Goal: Task Accomplishment & Management: Use online tool/utility

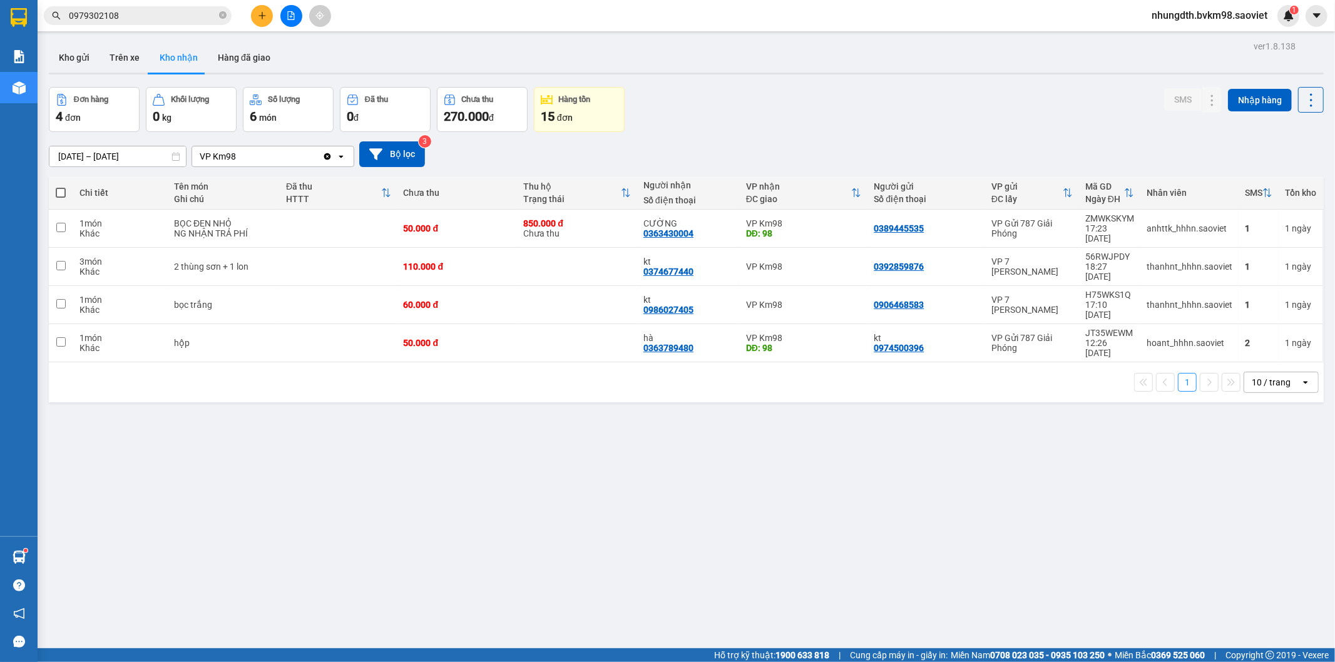
click at [289, 9] on button at bounding box center [291, 16] width 22 height 22
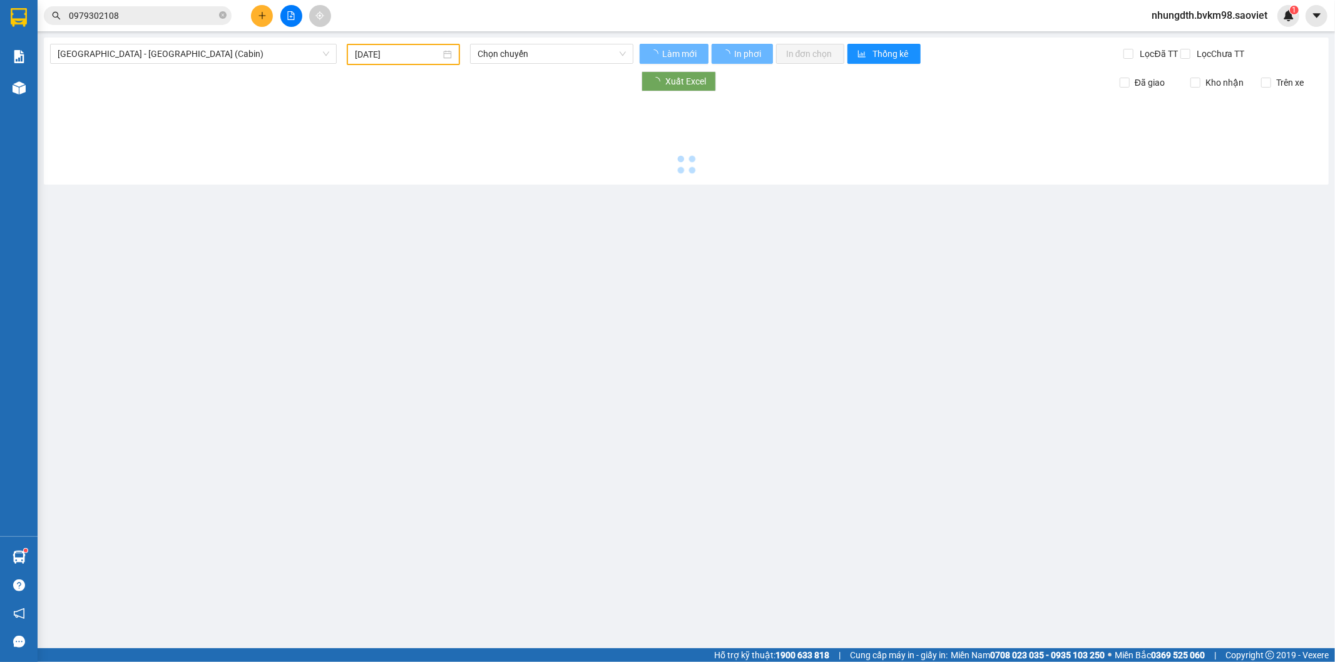
type input "[DATE]"
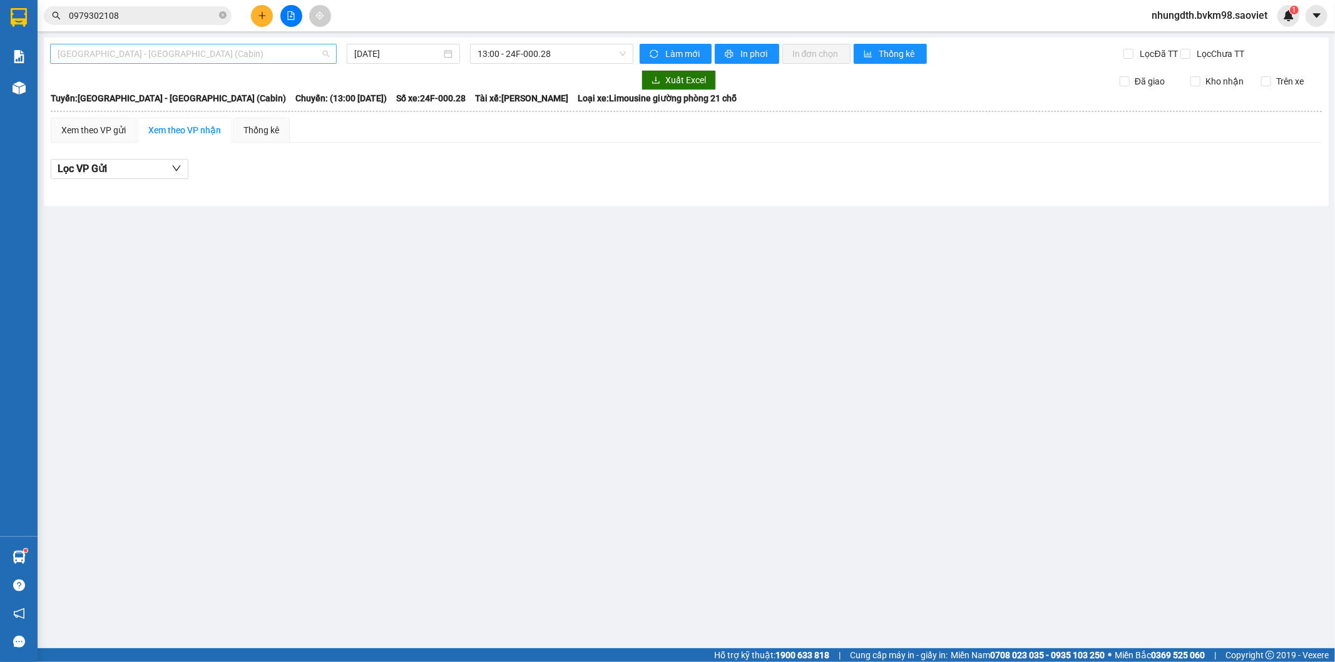
click at [140, 48] on span "[GEOGRAPHIC_DATA] - [GEOGRAPHIC_DATA] (Cabin)" at bounding box center [194, 53] width 272 height 19
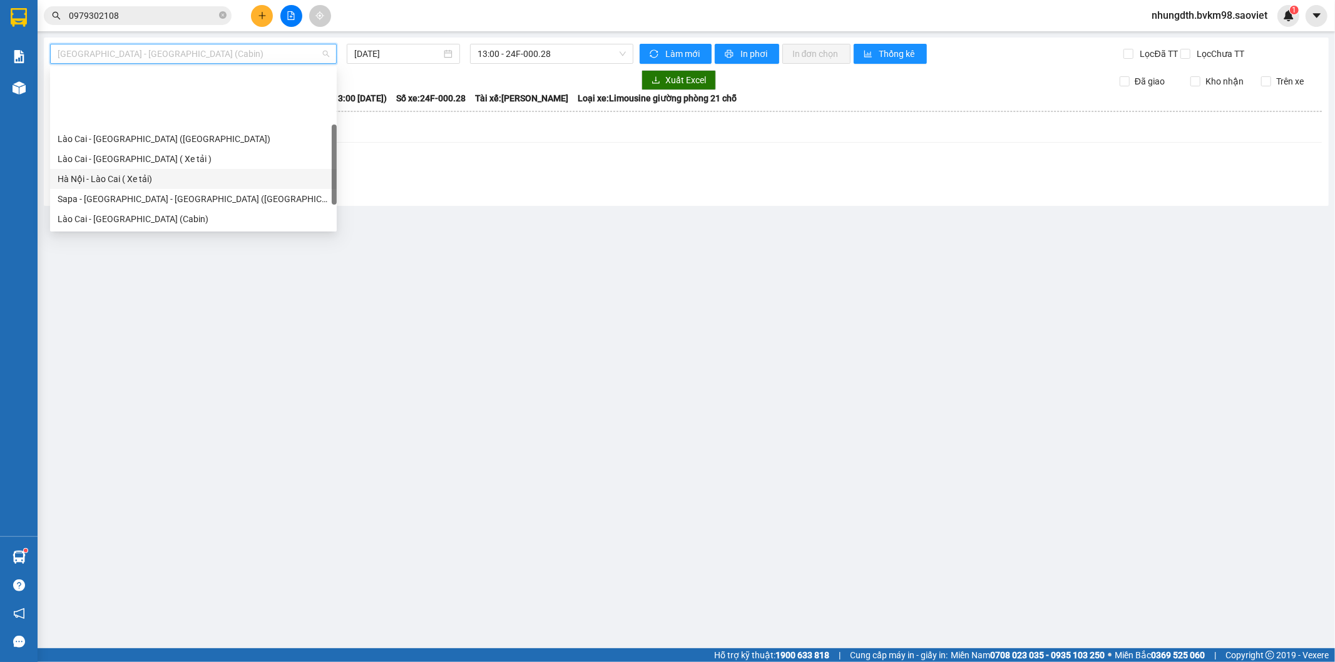
scroll to position [69, 0]
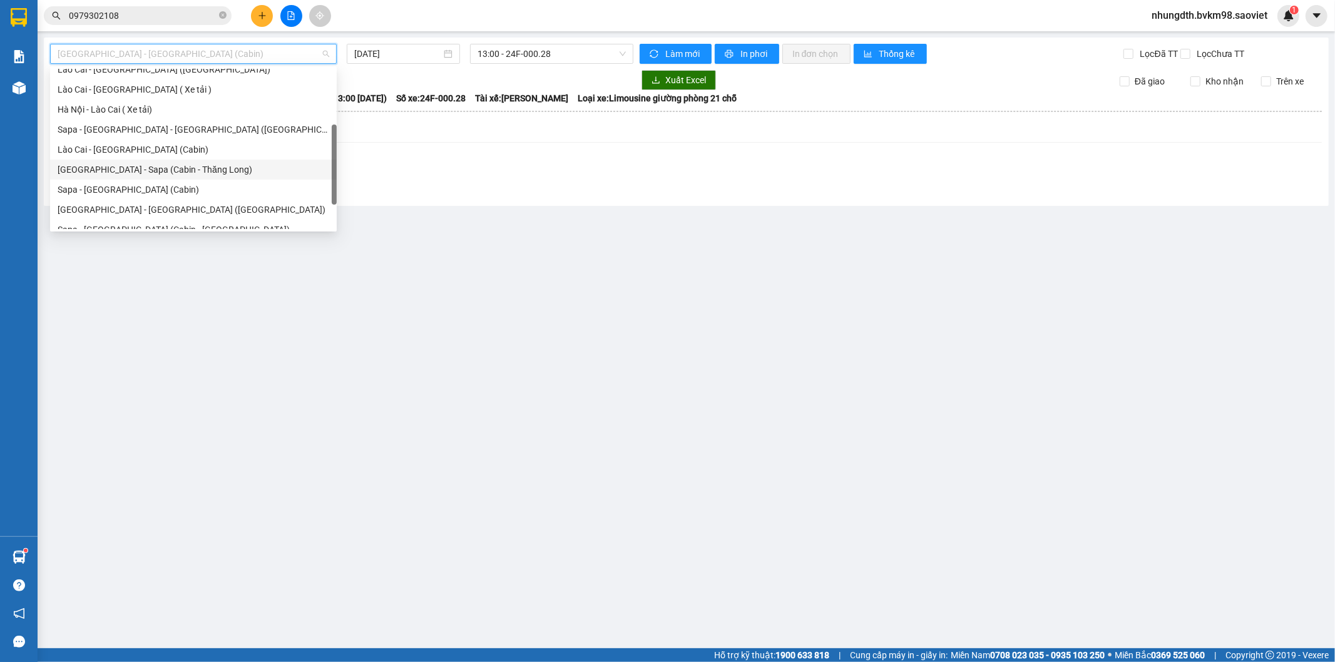
click at [147, 173] on div "[GEOGRAPHIC_DATA] - Sapa (Cabin - Thăng Long)" at bounding box center [194, 170] width 272 height 14
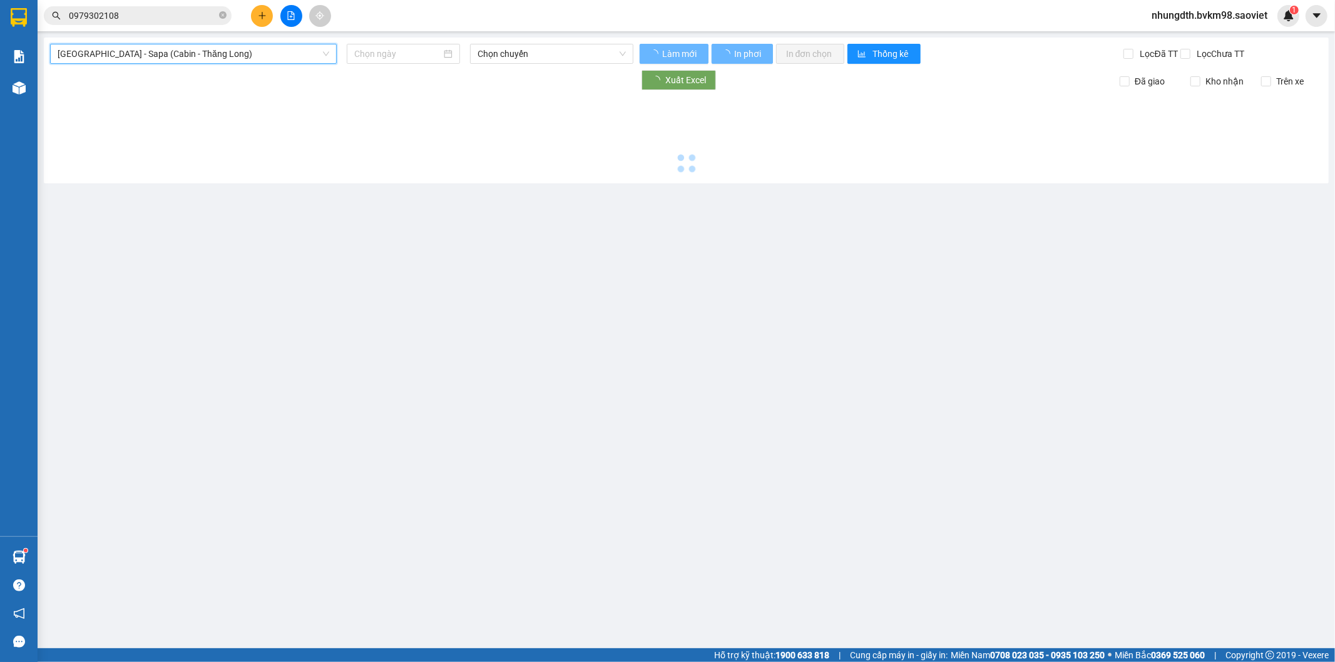
type input "[DATE]"
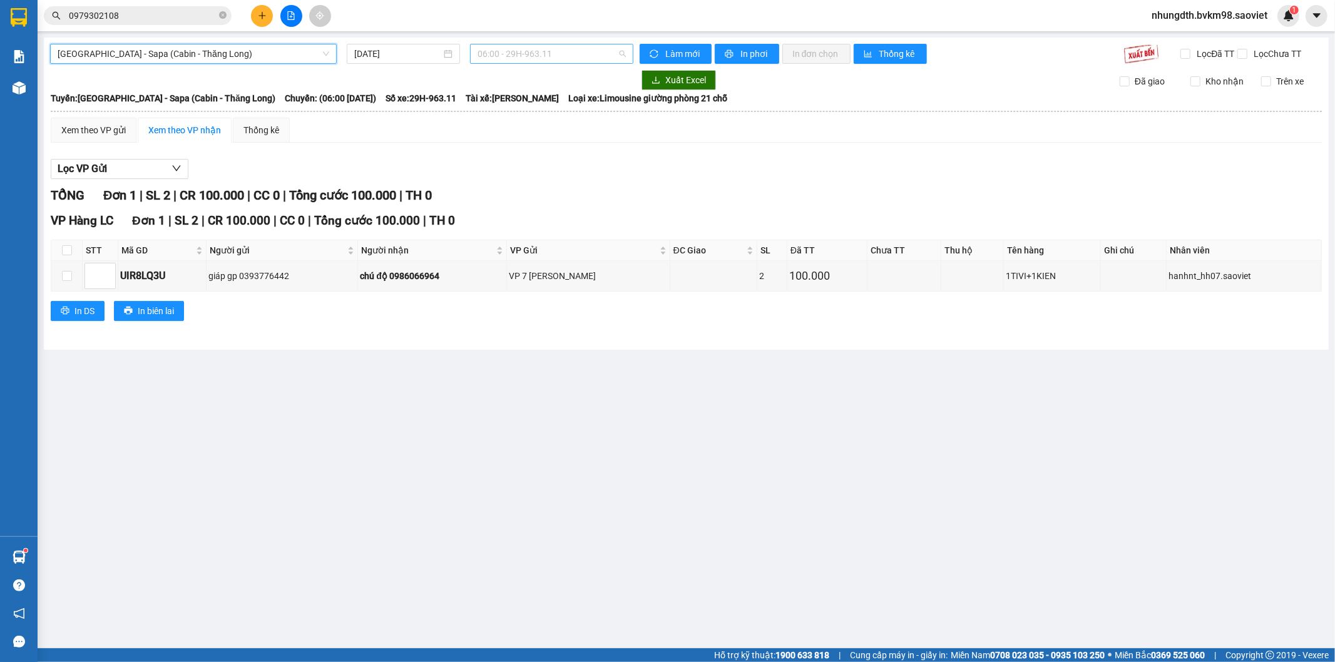
click at [553, 56] on span "06:00 - 29H-963.11" at bounding box center [552, 53] width 148 height 19
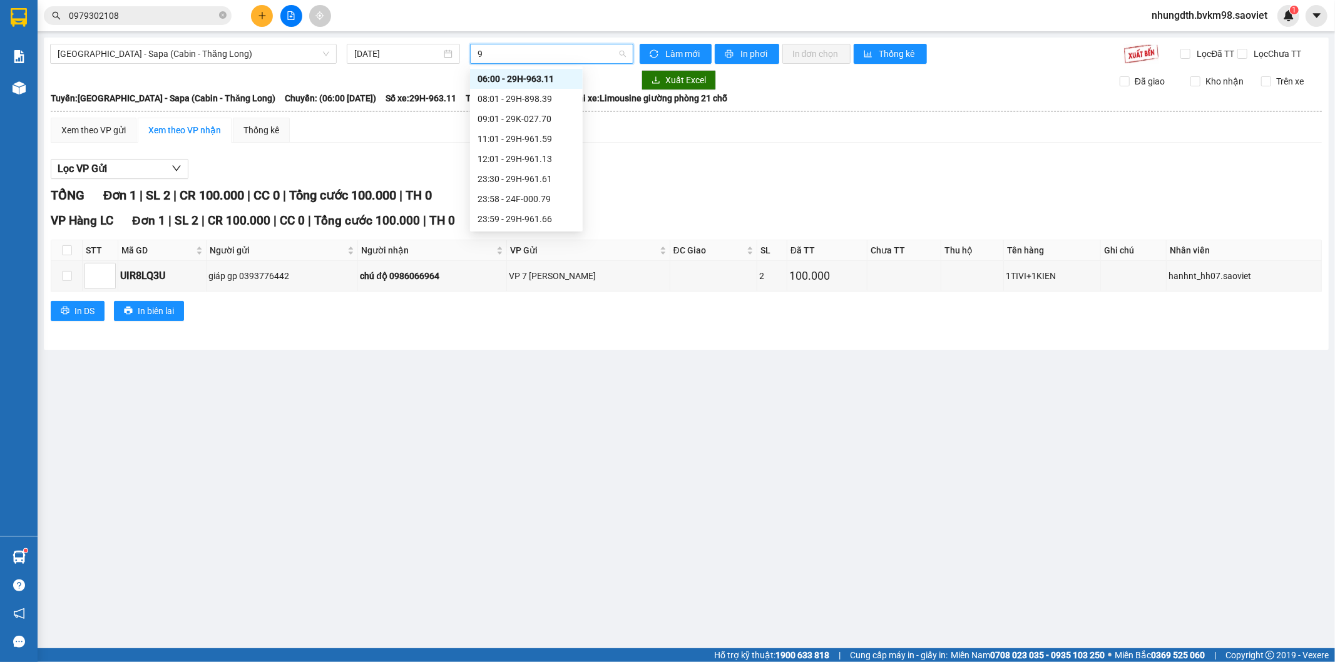
type input "96"
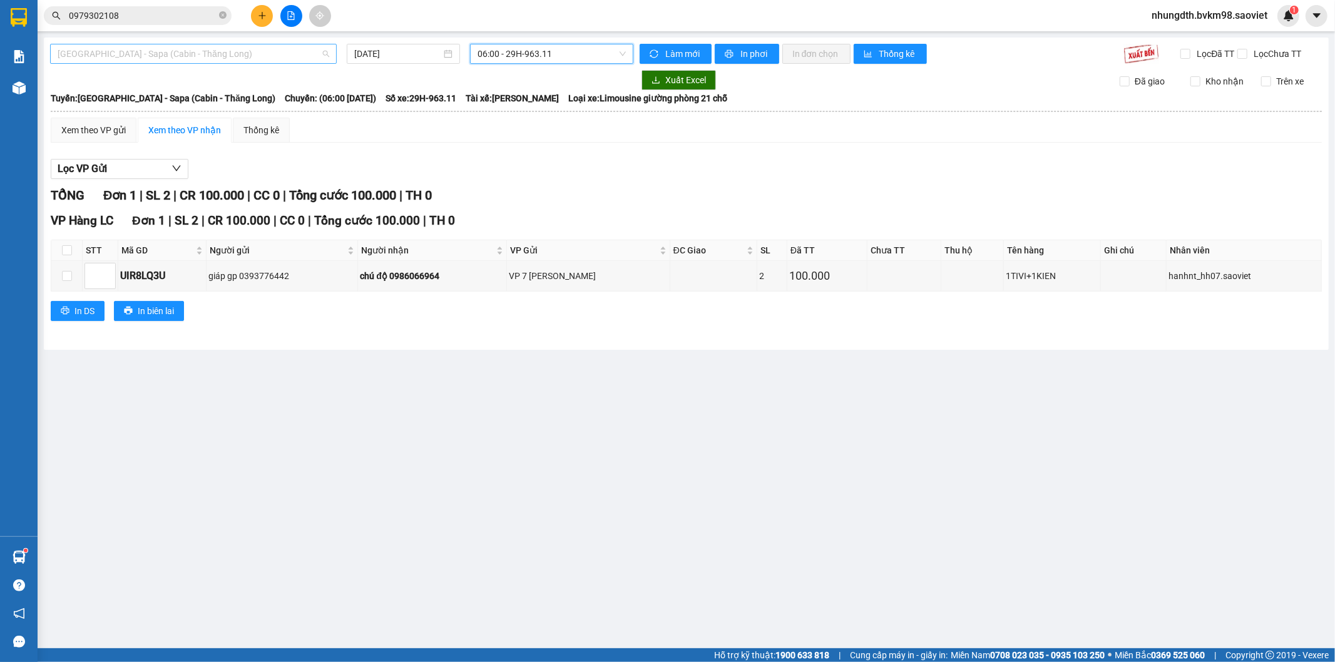
click at [203, 57] on span "[GEOGRAPHIC_DATA] - Sapa (Cabin - Thăng Long)" at bounding box center [194, 53] width 272 height 19
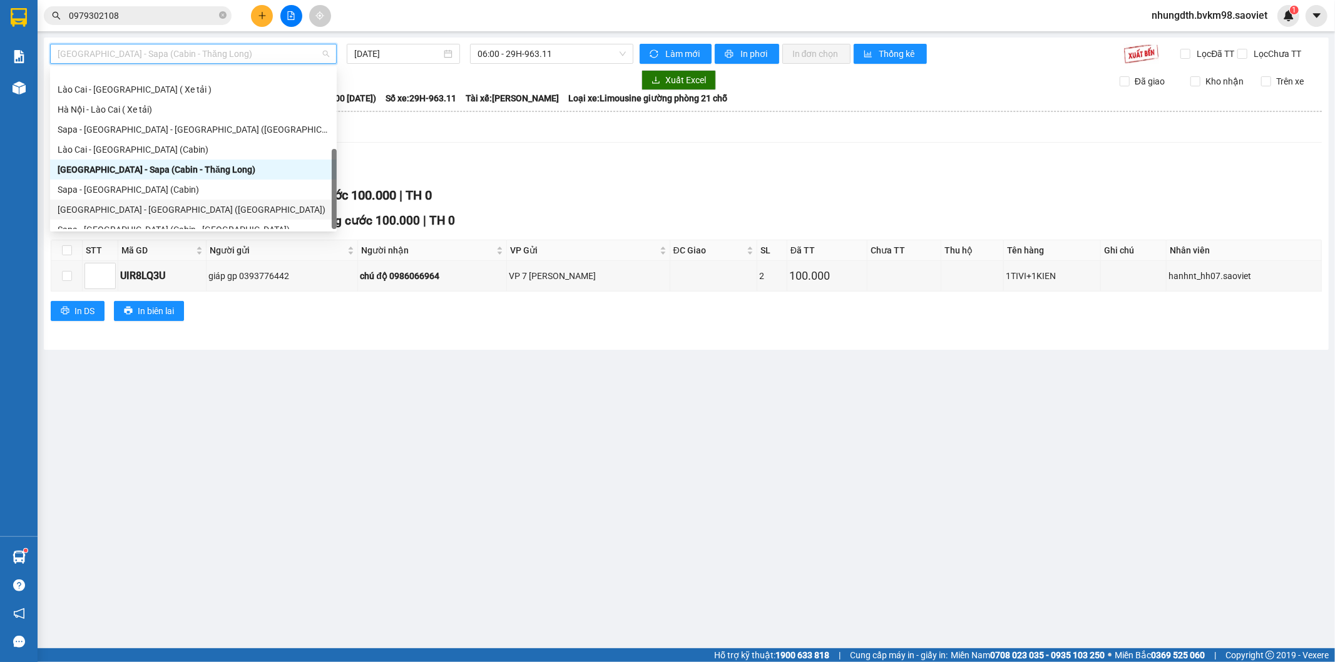
scroll to position [100, 0]
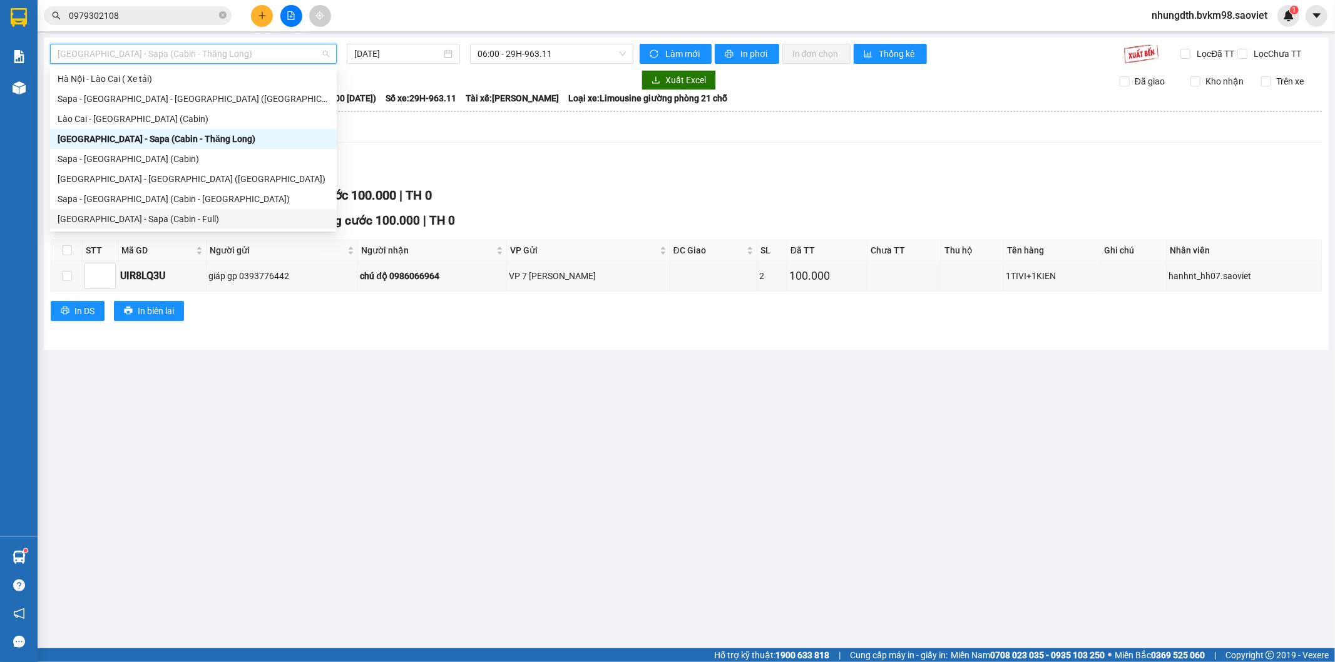
click at [156, 220] on div "[GEOGRAPHIC_DATA] - Sapa (Cabin - Full)" at bounding box center [194, 219] width 272 height 14
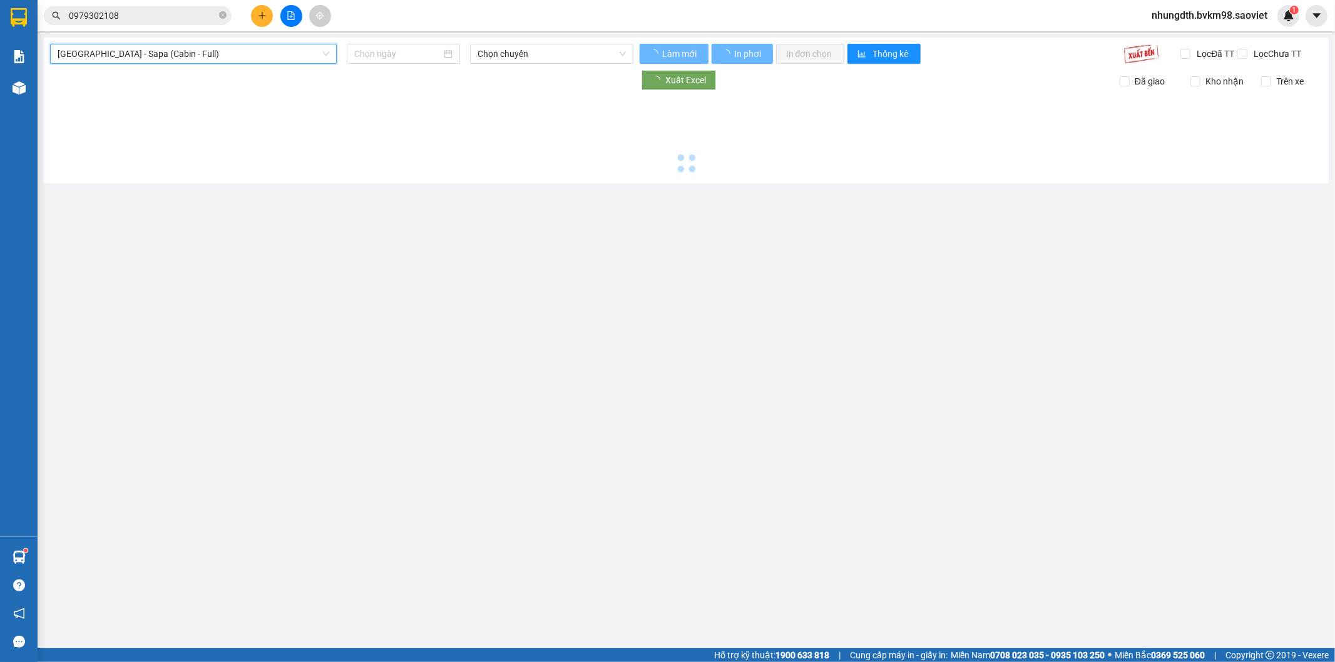
type input "[DATE]"
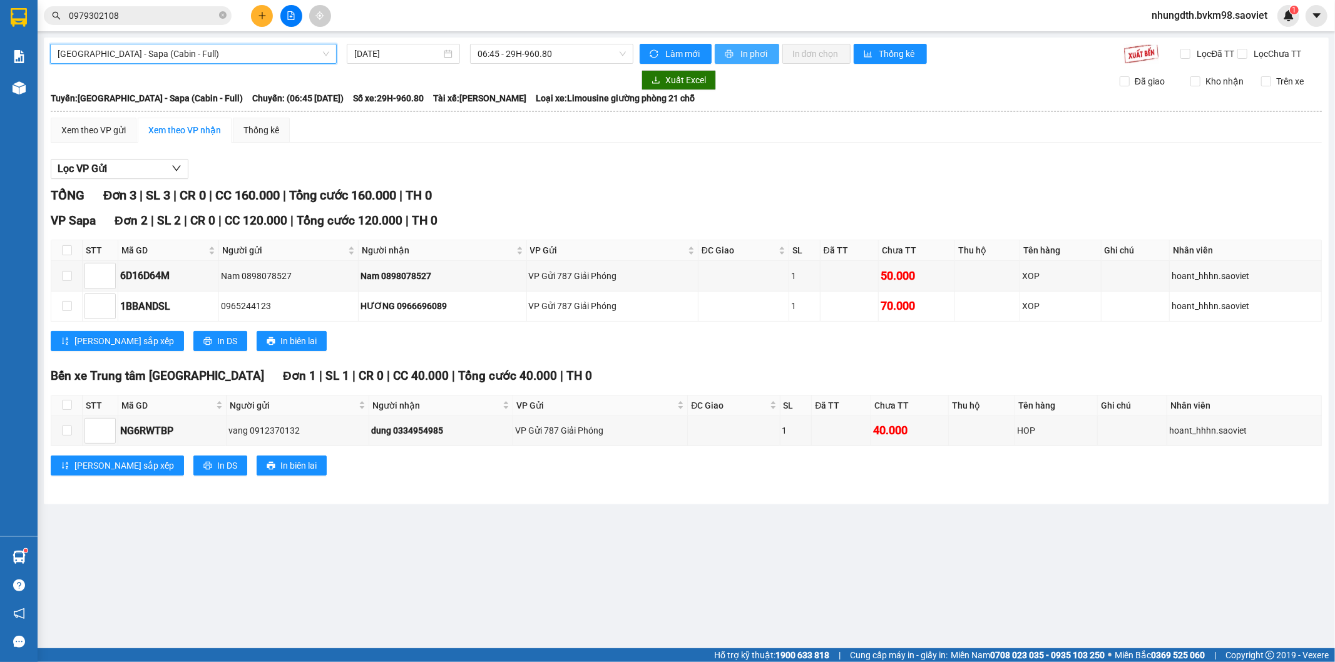
click at [757, 56] on span "In phơi" at bounding box center [755, 54] width 29 height 14
drag, startPoint x: 750, startPoint y: 54, endPoint x: 787, endPoint y: 111, distance: 67.9
click at [751, 54] on span "In phơi" at bounding box center [755, 54] width 29 height 14
